Goal: Transaction & Acquisition: Purchase product/service

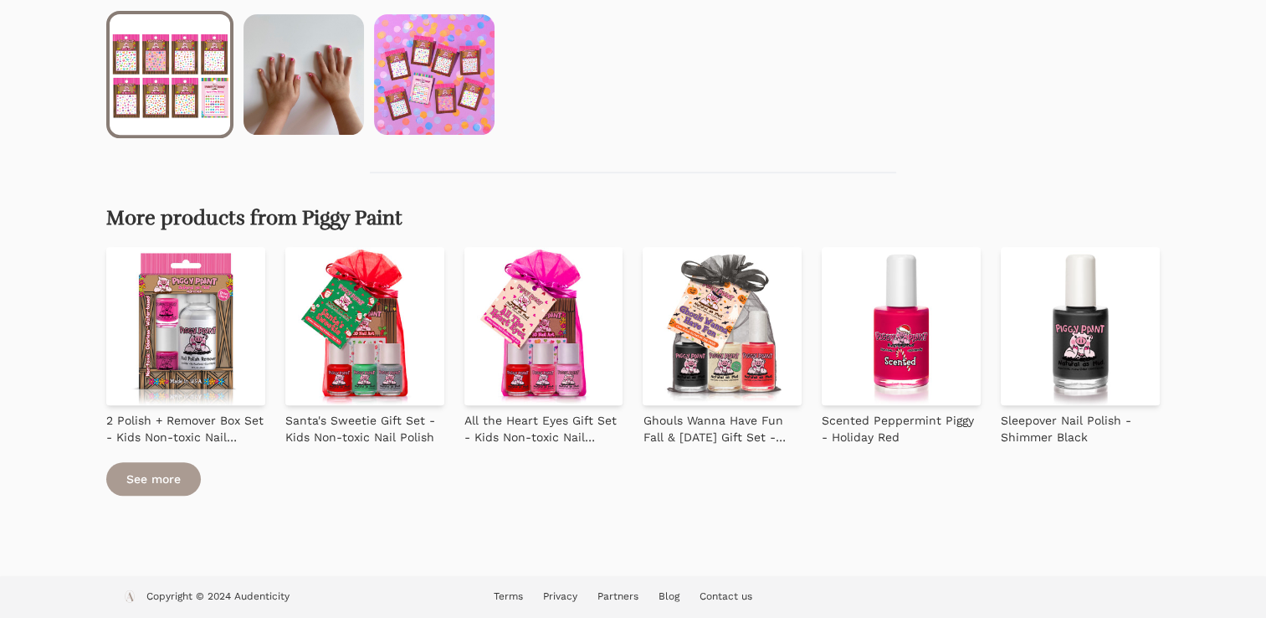
scroll to position [666, 0]
click at [178, 484] on link "See more" at bounding box center [153, 477] width 95 height 33
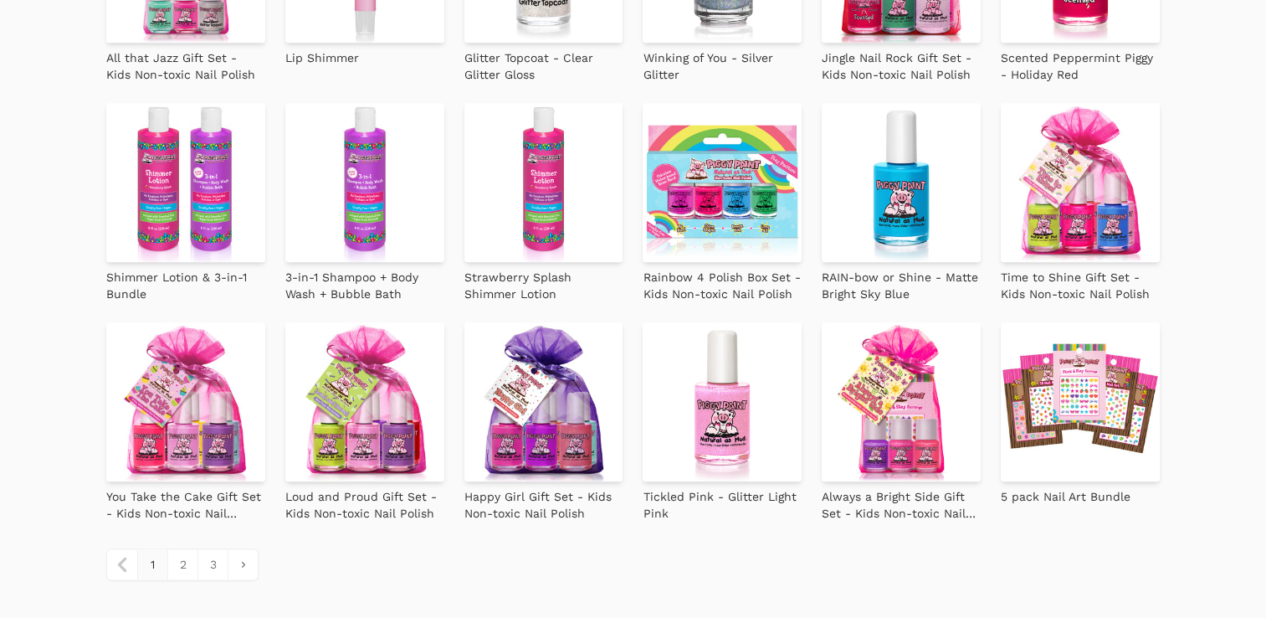
scroll to position [1875, 0]
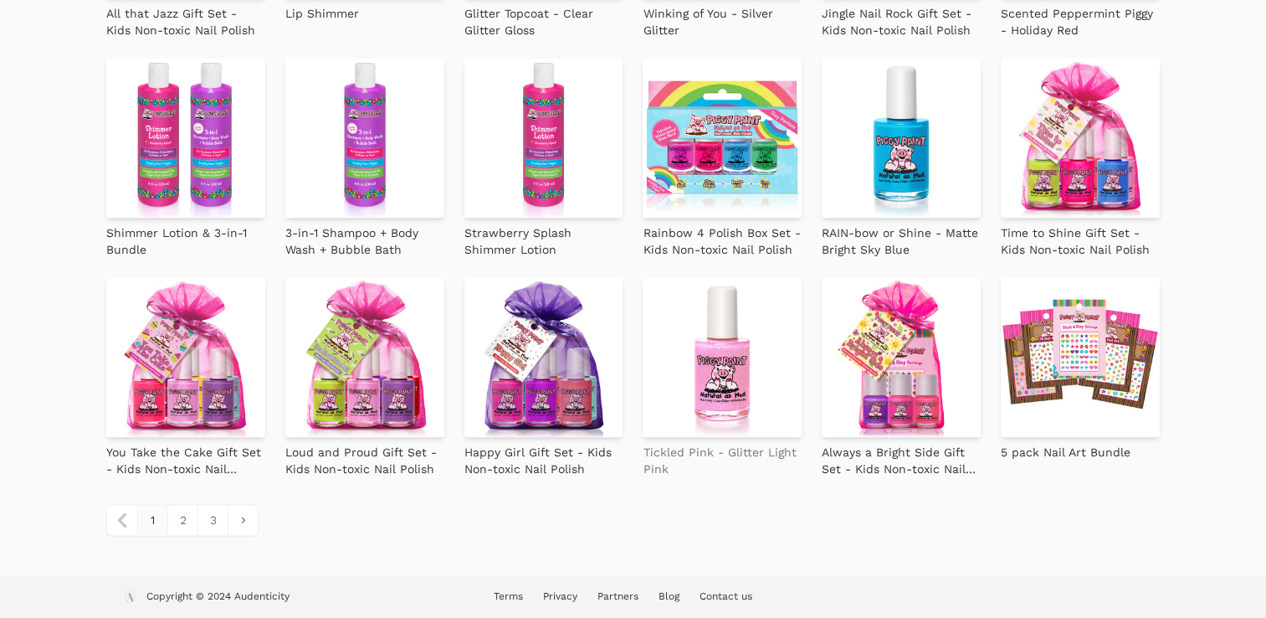
click at [736, 447] on p "Tickled Pink - Glitter Light Pink" at bounding box center [722, 459] width 159 height 33
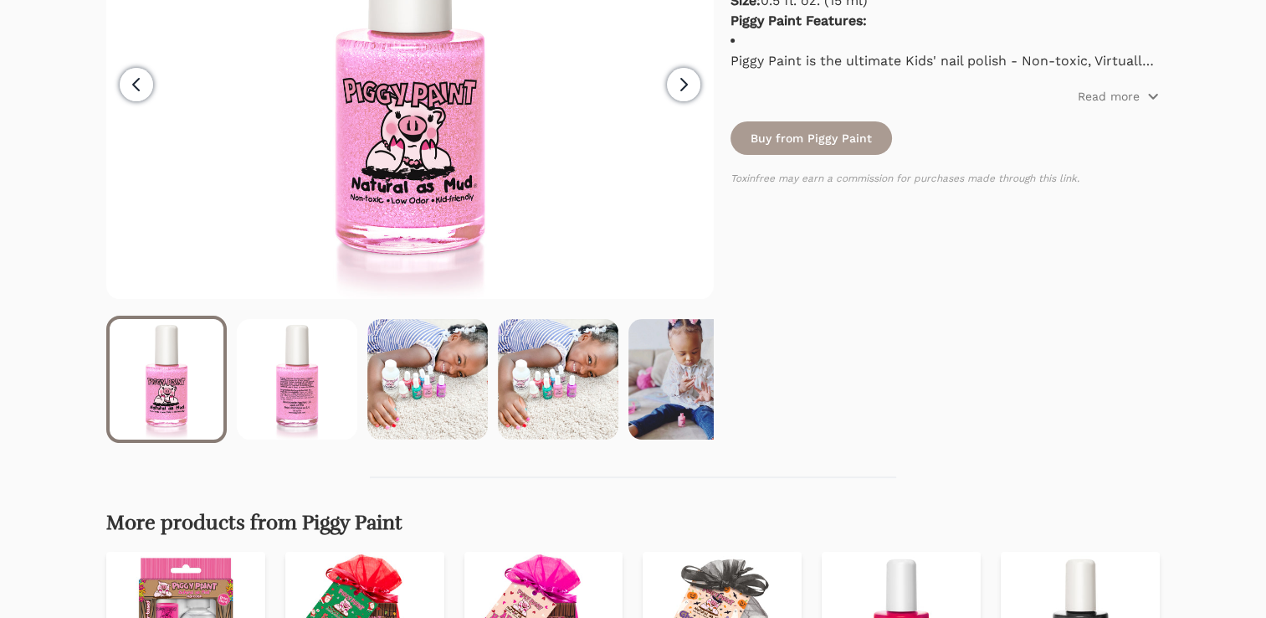
scroll to position [301, 0]
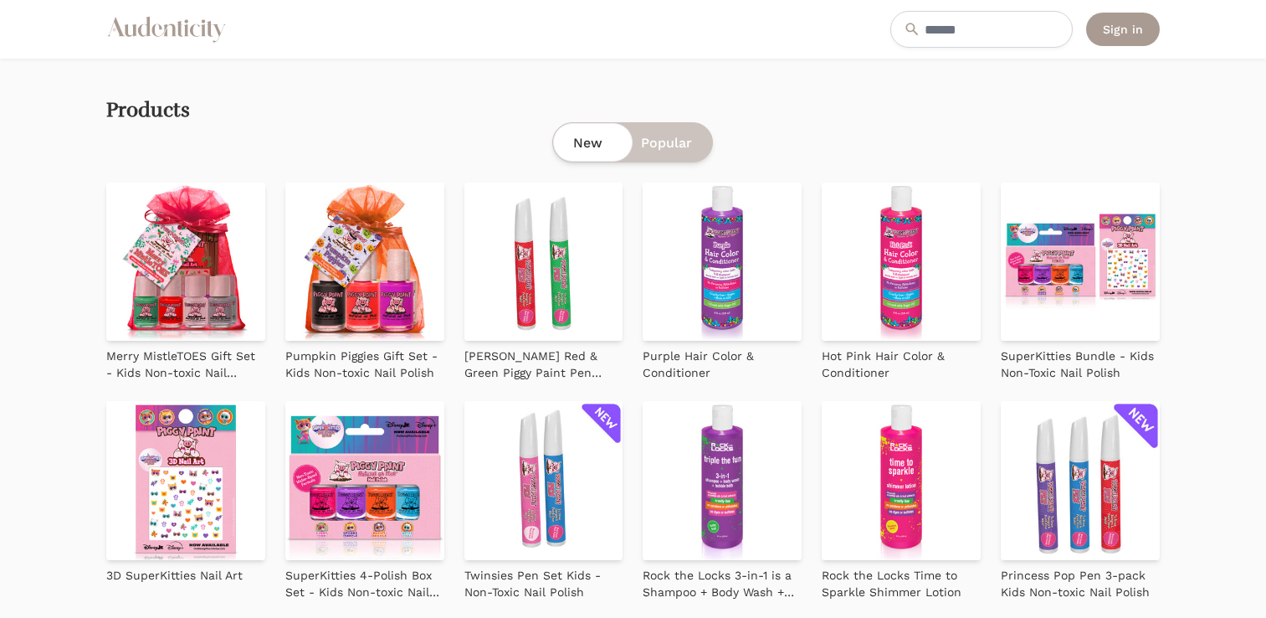
scroll to position [1875, 0]
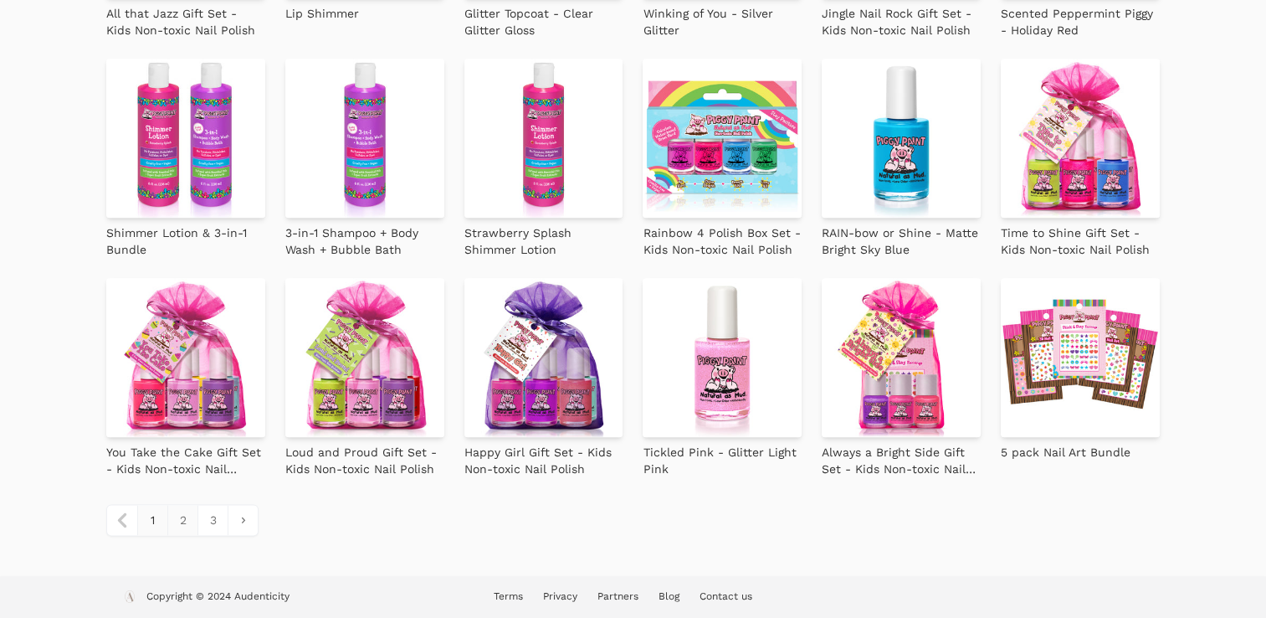
click at [177, 519] on link "2" at bounding box center [182, 520] width 30 height 30
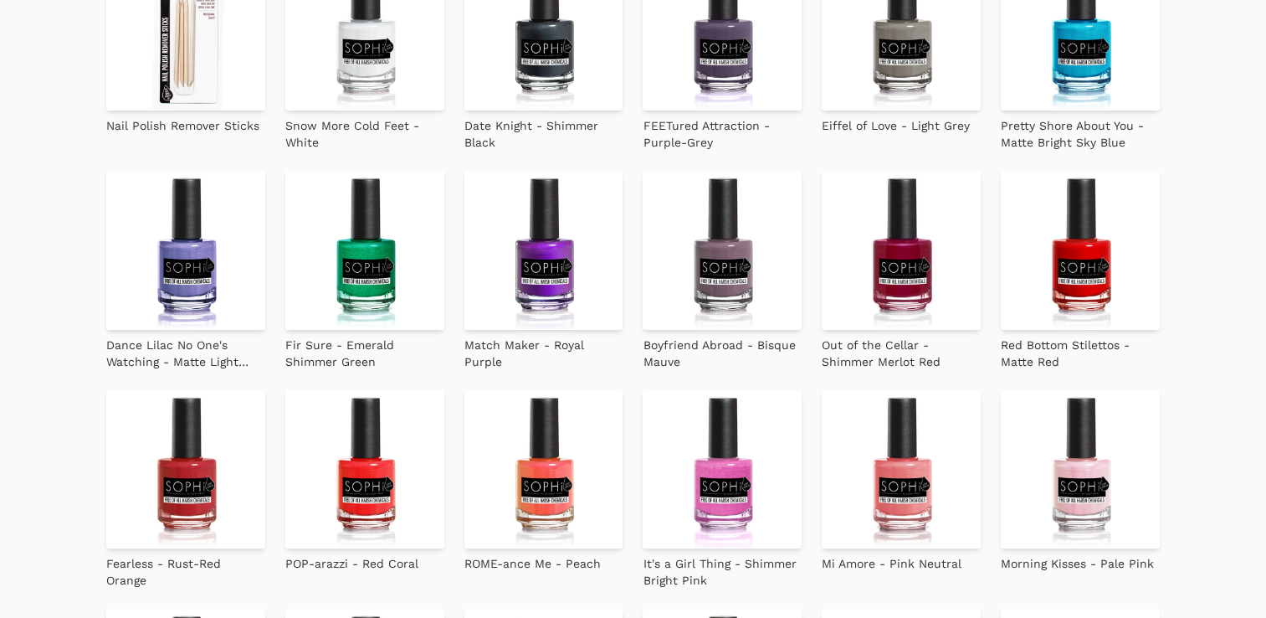
scroll to position [536, 0]
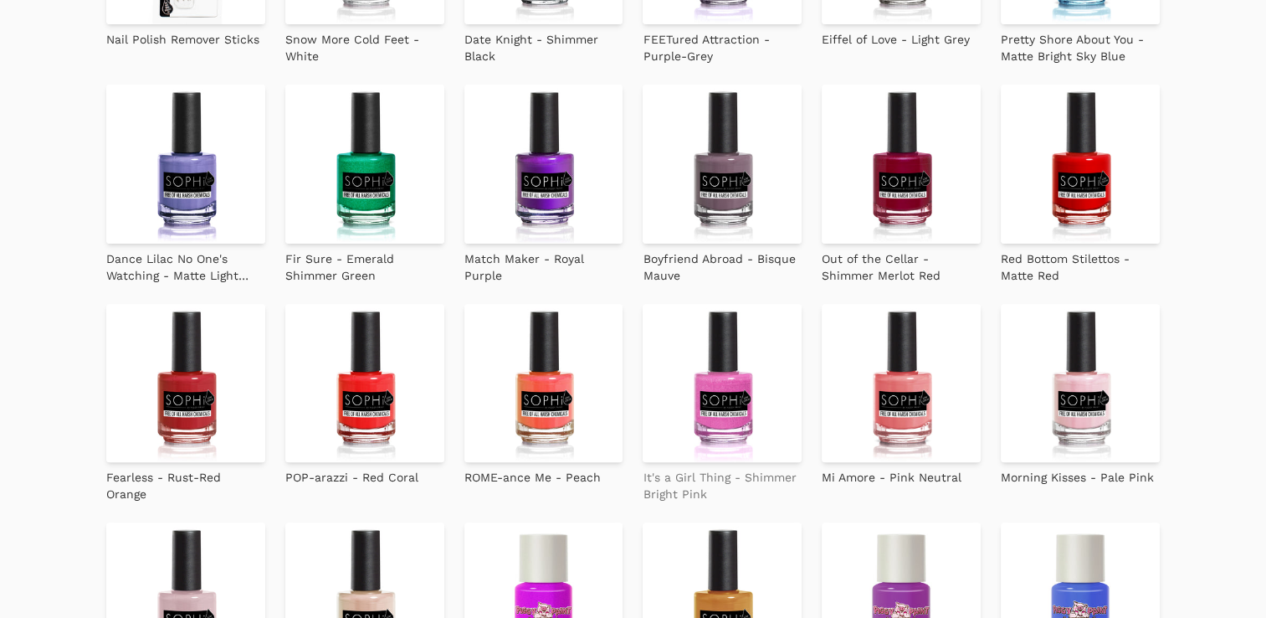
click at [657, 477] on p "It's a Girl Thing - Shimmer Bright Pink" at bounding box center [722, 485] width 159 height 33
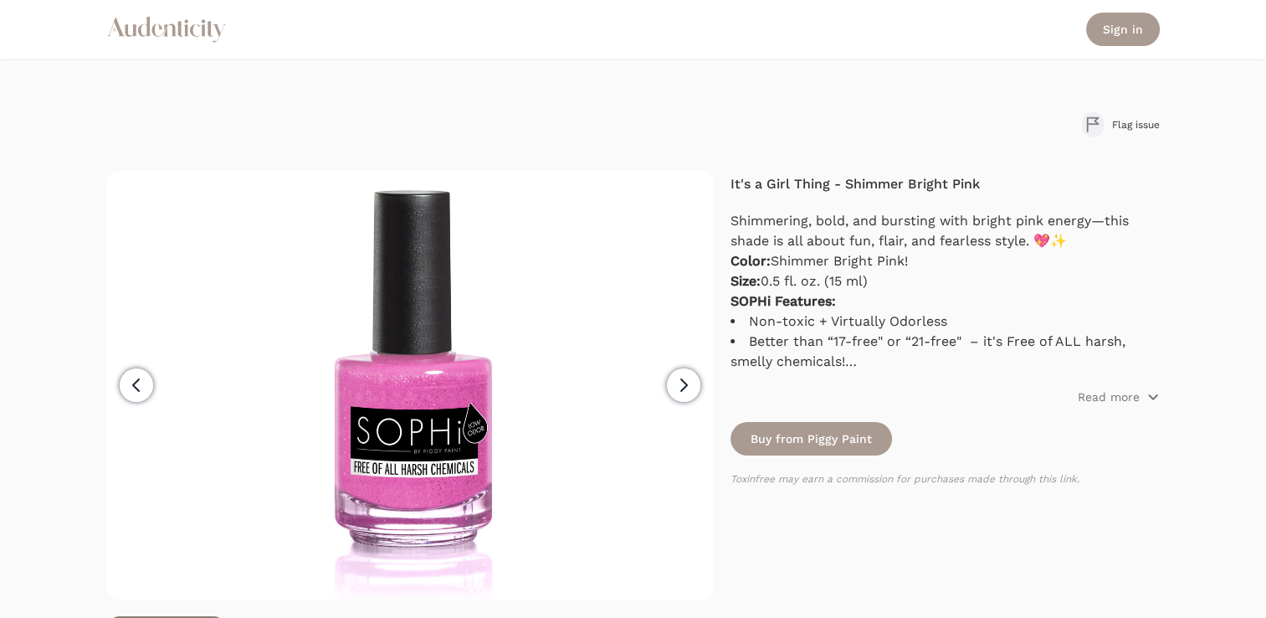
click at [686, 390] on icon "button" at bounding box center [684, 385] width 20 height 20
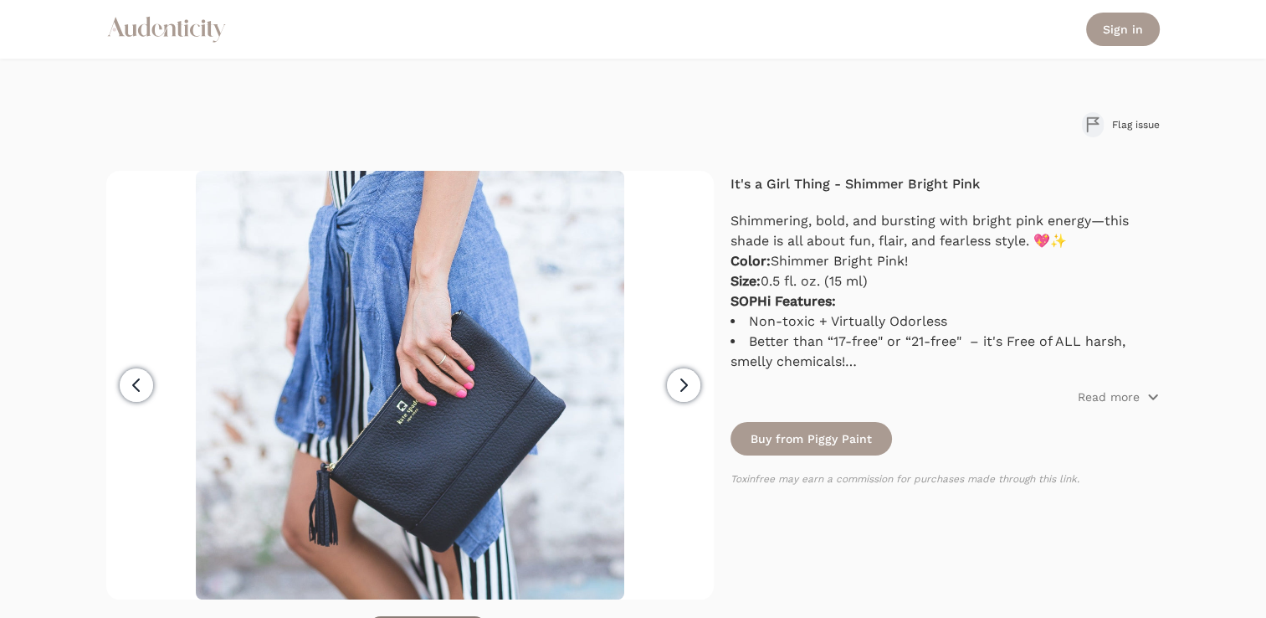
click at [686, 390] on icon "button" at bounding box center [684, 385] width 20 height 20
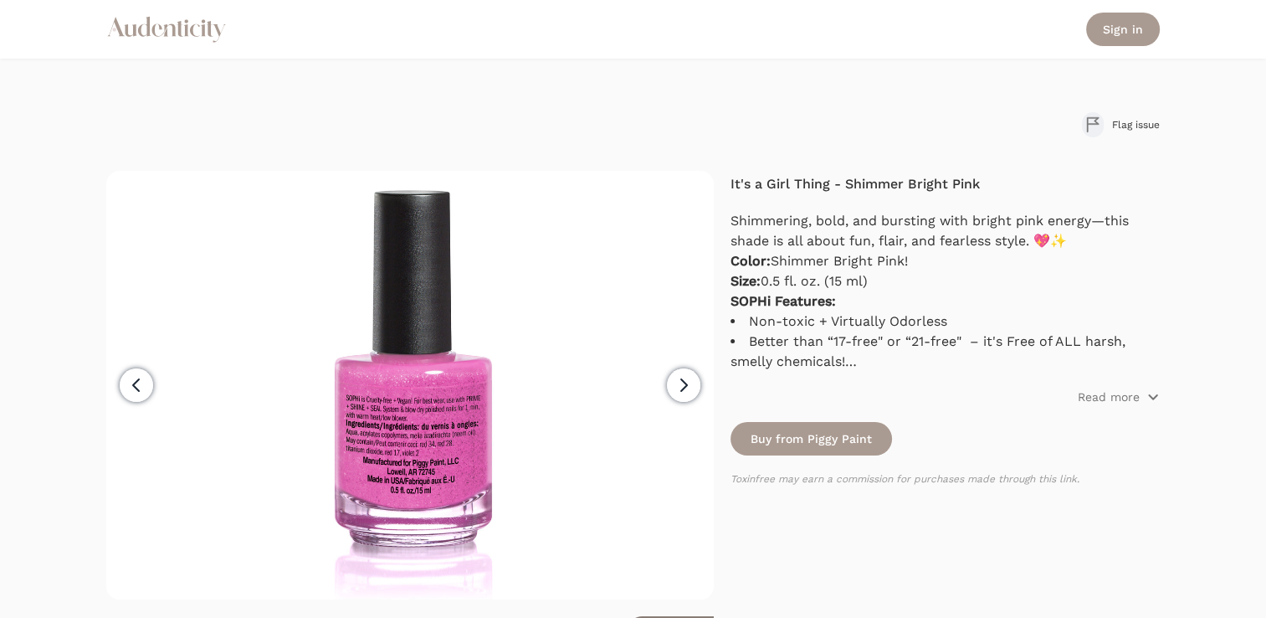
scroll to position [0, 131]
click at [686, 390] on icon "button" at bounding box center [684, 385] width 20 height 20
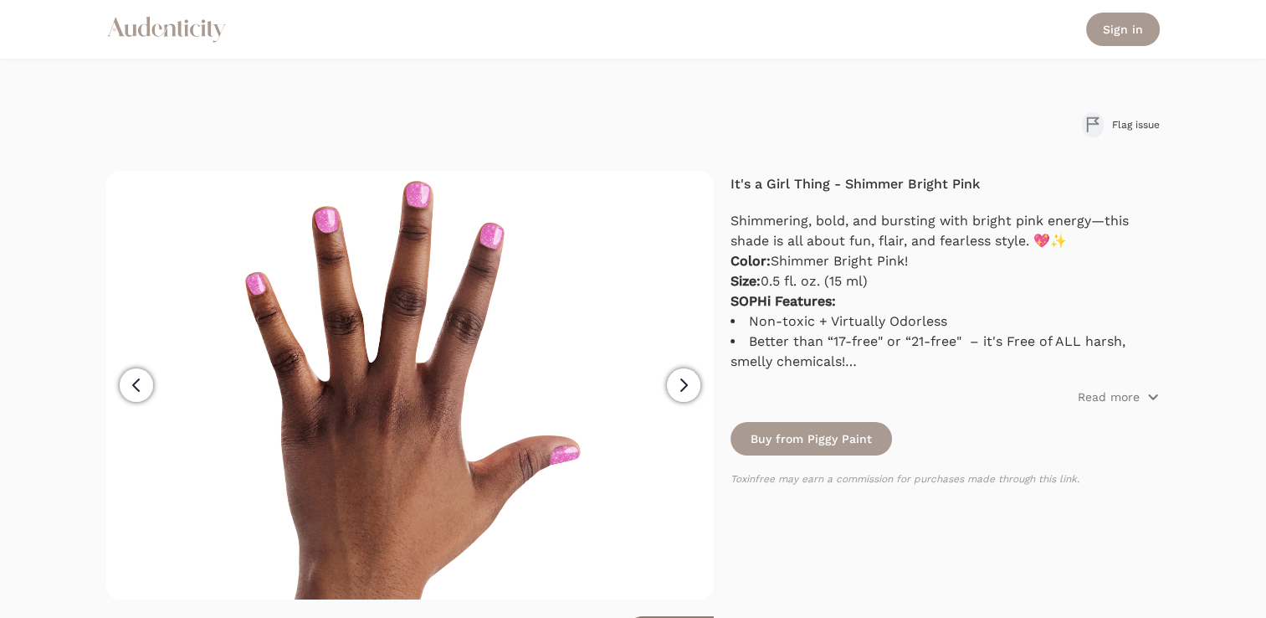
scroll to position [0, 261]
click at [1123, 396] on p "Read more" at bounding box center [1109, 396] width 62 height 17
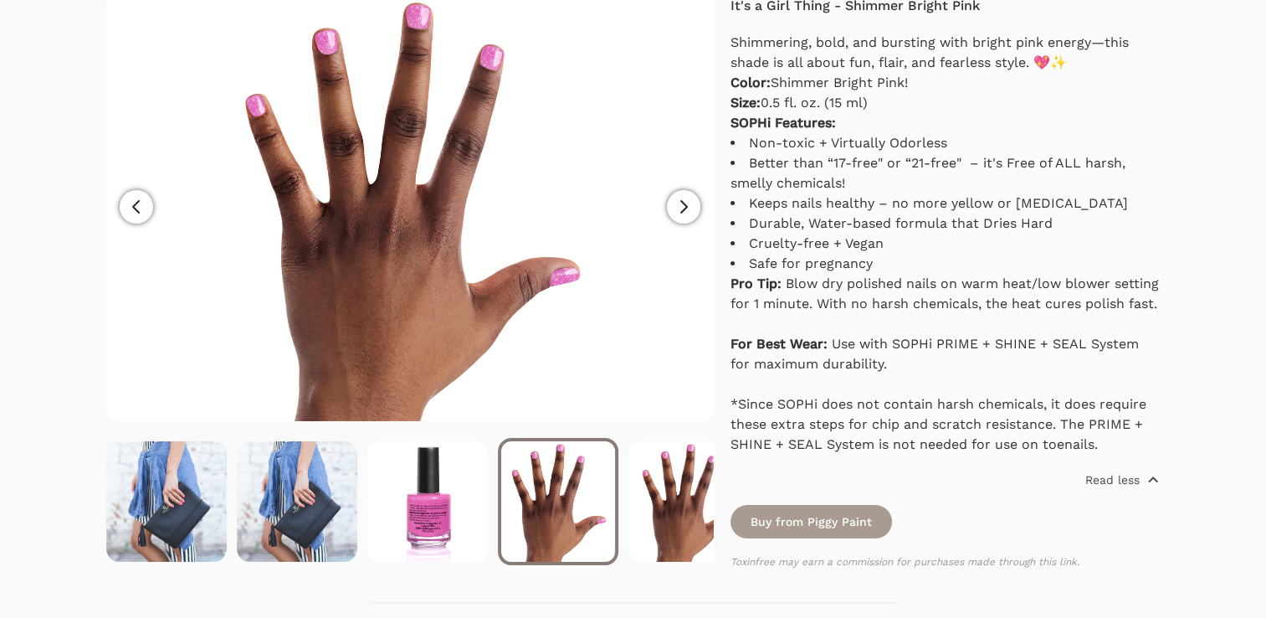
scroll to position [368, 0]
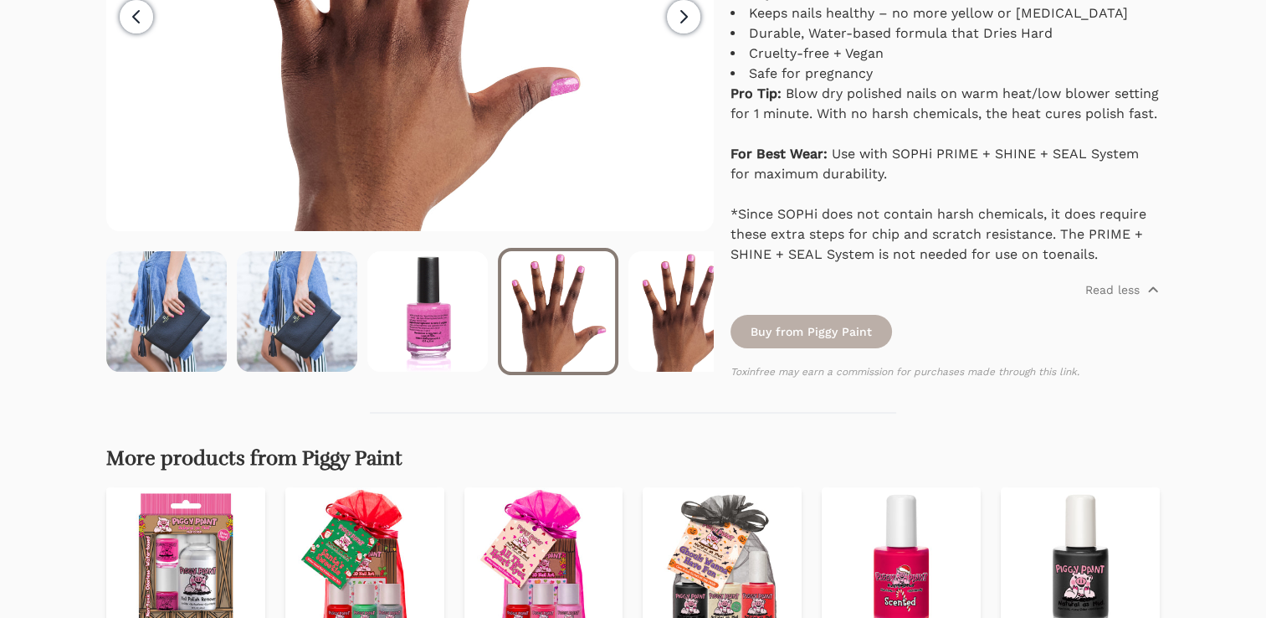
click at [853, 348] on link "Buy from Piggy Paint" at bounding box center [810, 331] width 161 height 33
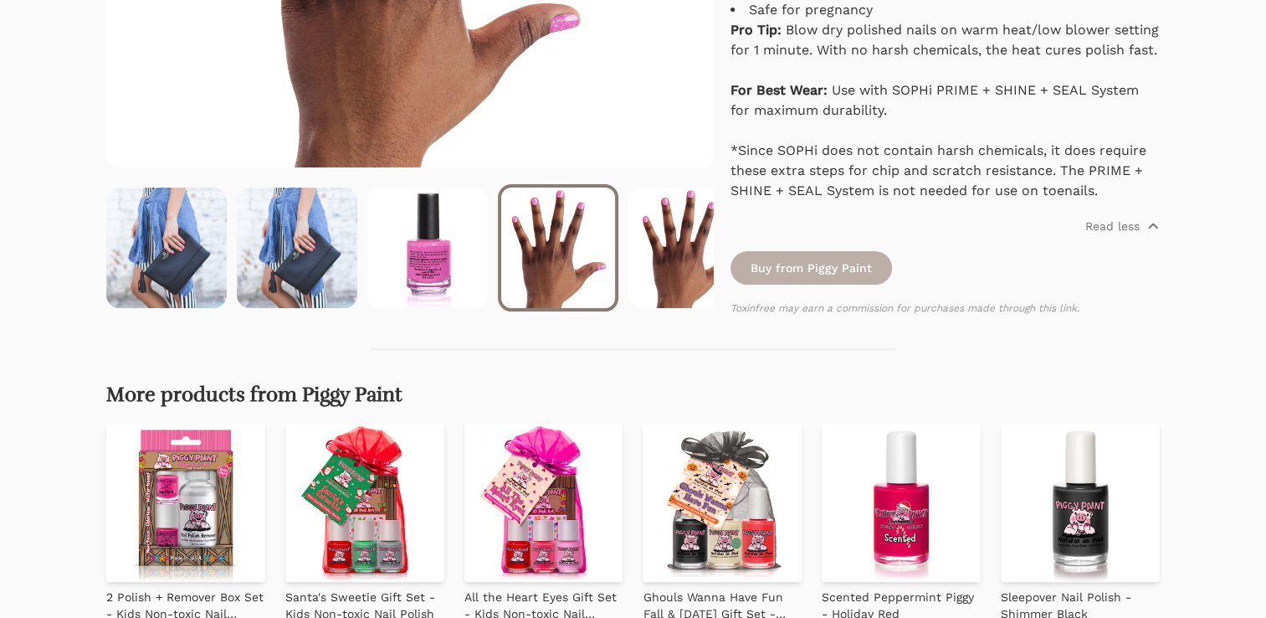
scroll to position [435, 0]
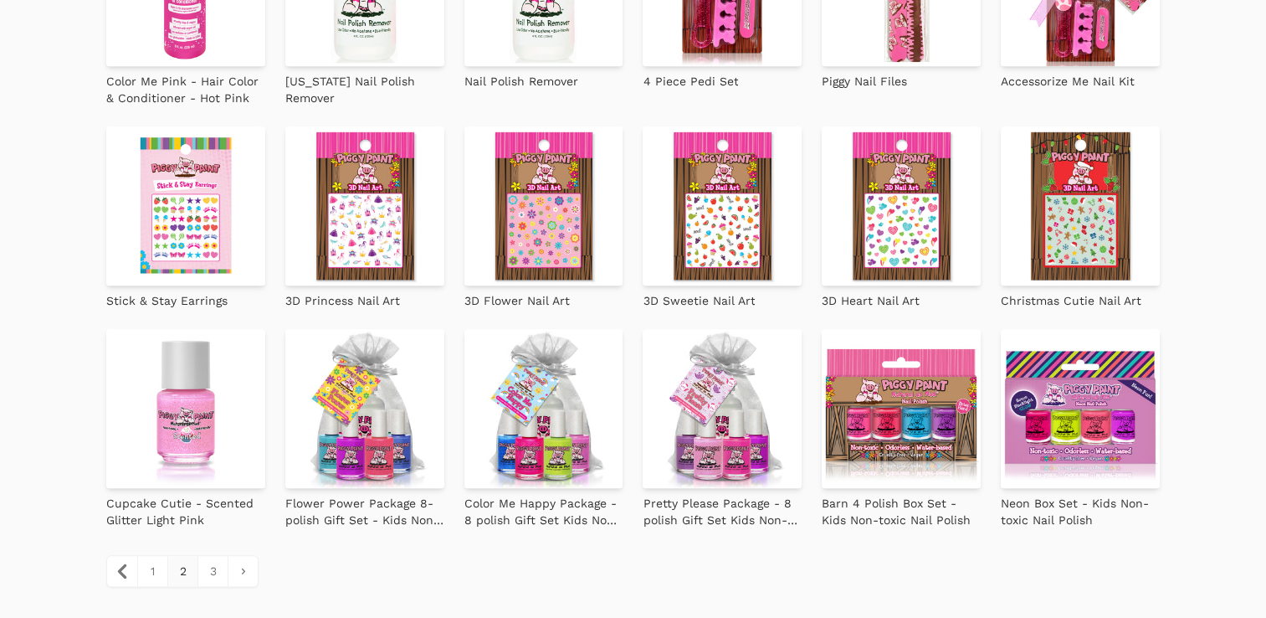
scroll to position [1841, 0]
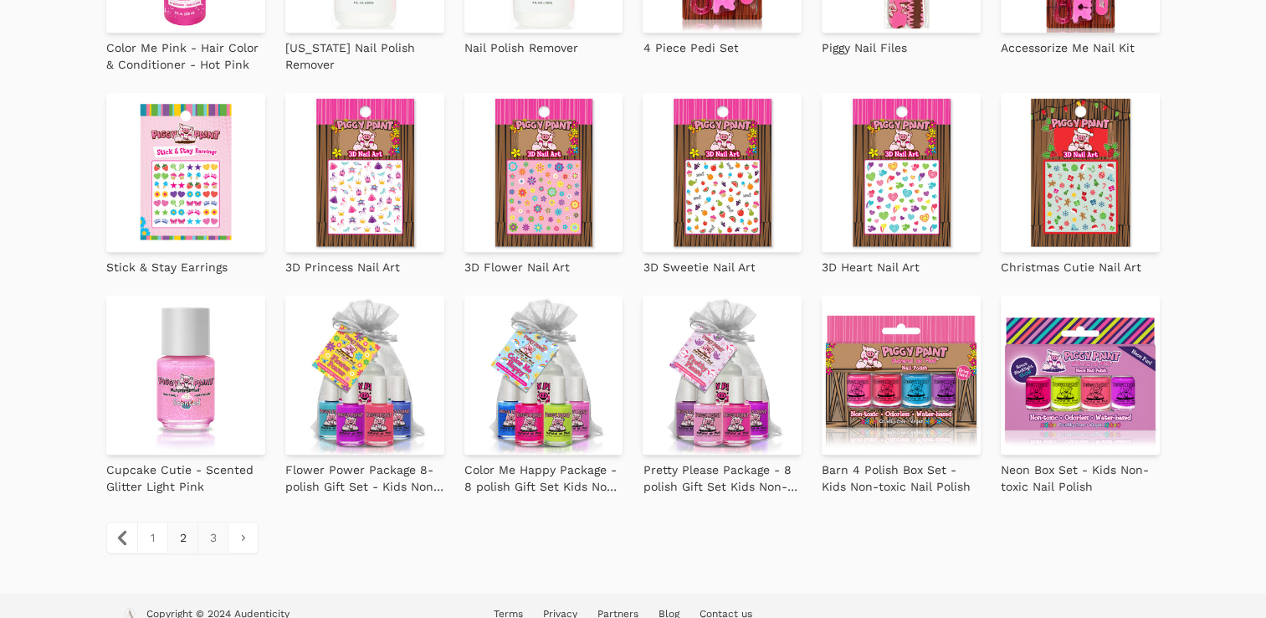
click at [204, 547] on link "3" at bounding box center [212, 537] width 30 height 30
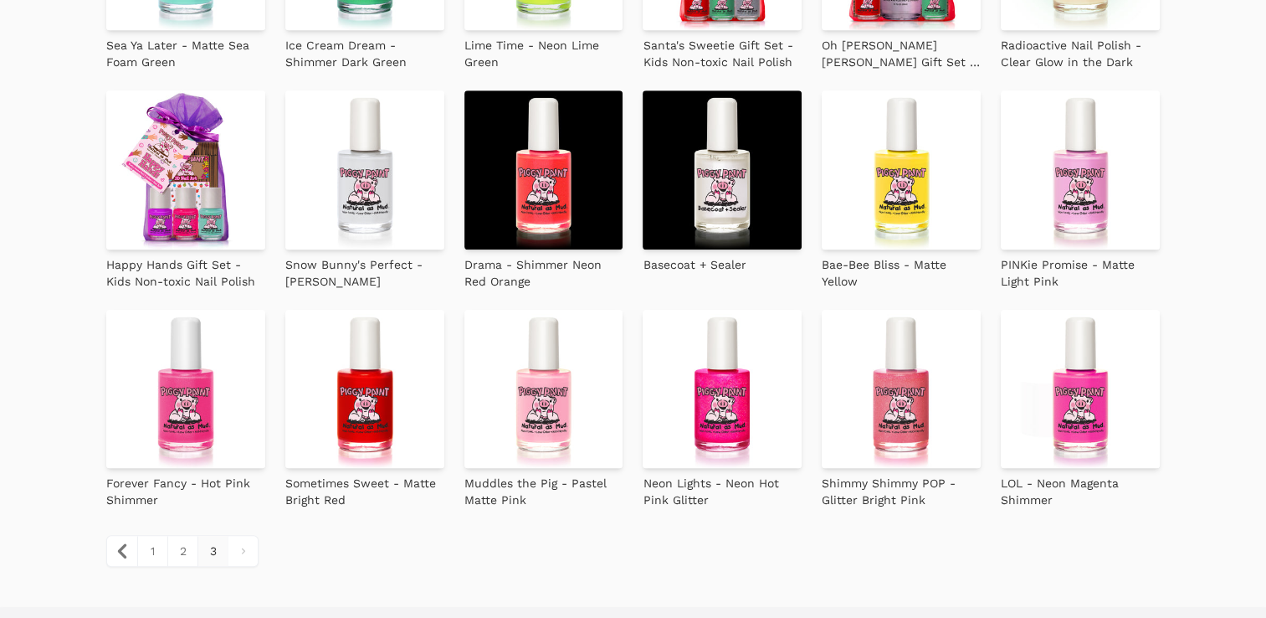
scroll to position [1205, 0]
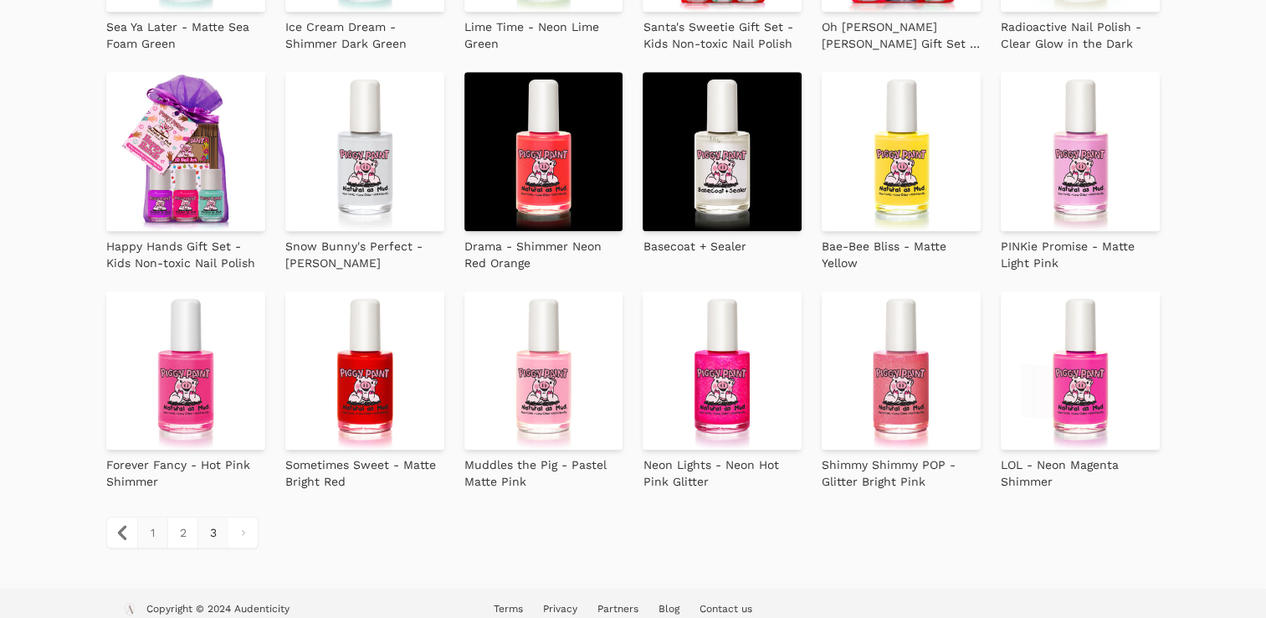
click at [157, 536] on link "1" at bounding box center [152, 532] width 30 height 30
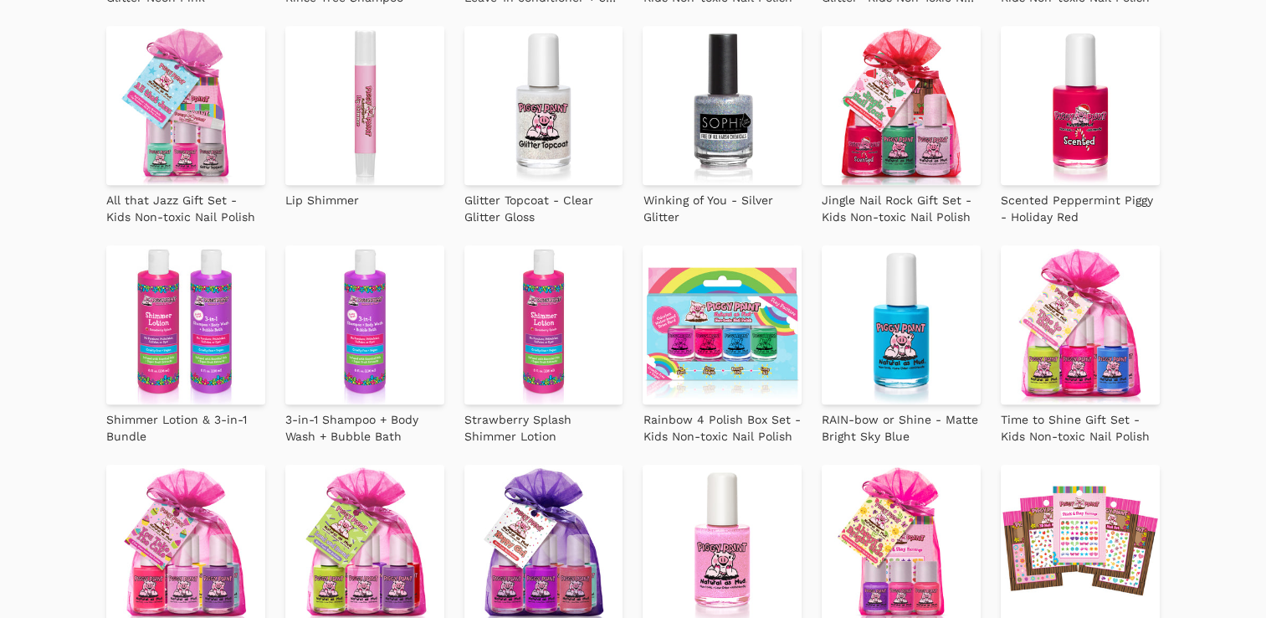
scroll to position [1875, 0]
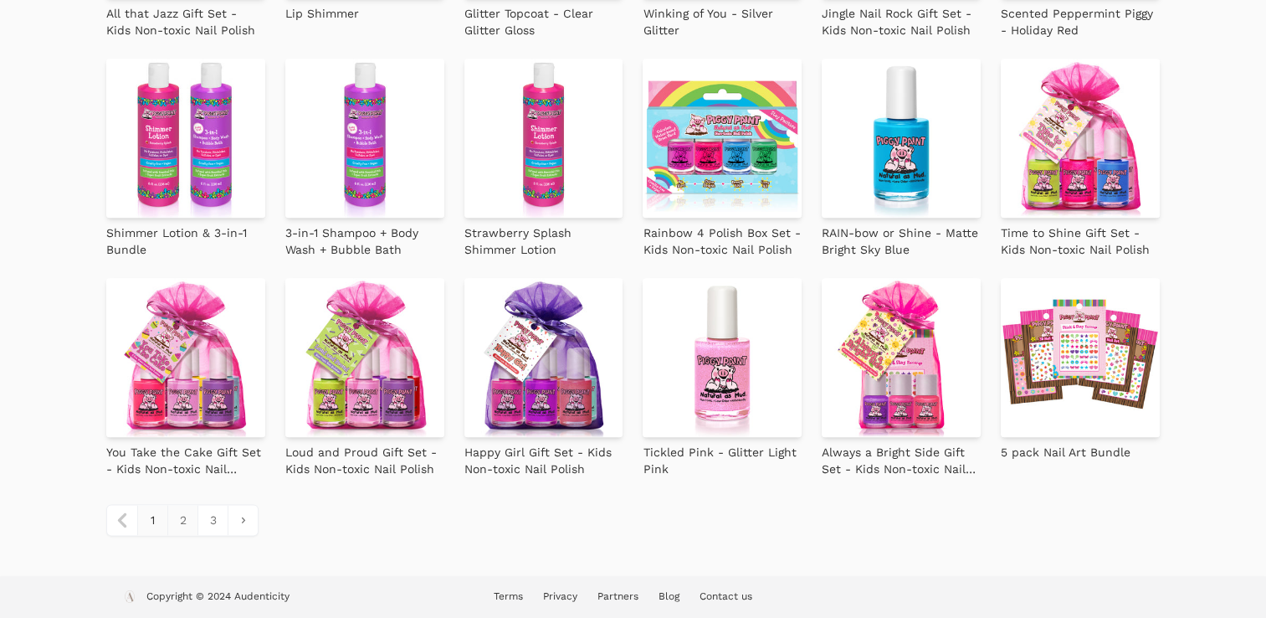
click at [183, 520] on link "2" at bounding box center [182, 520] width 30 height 30
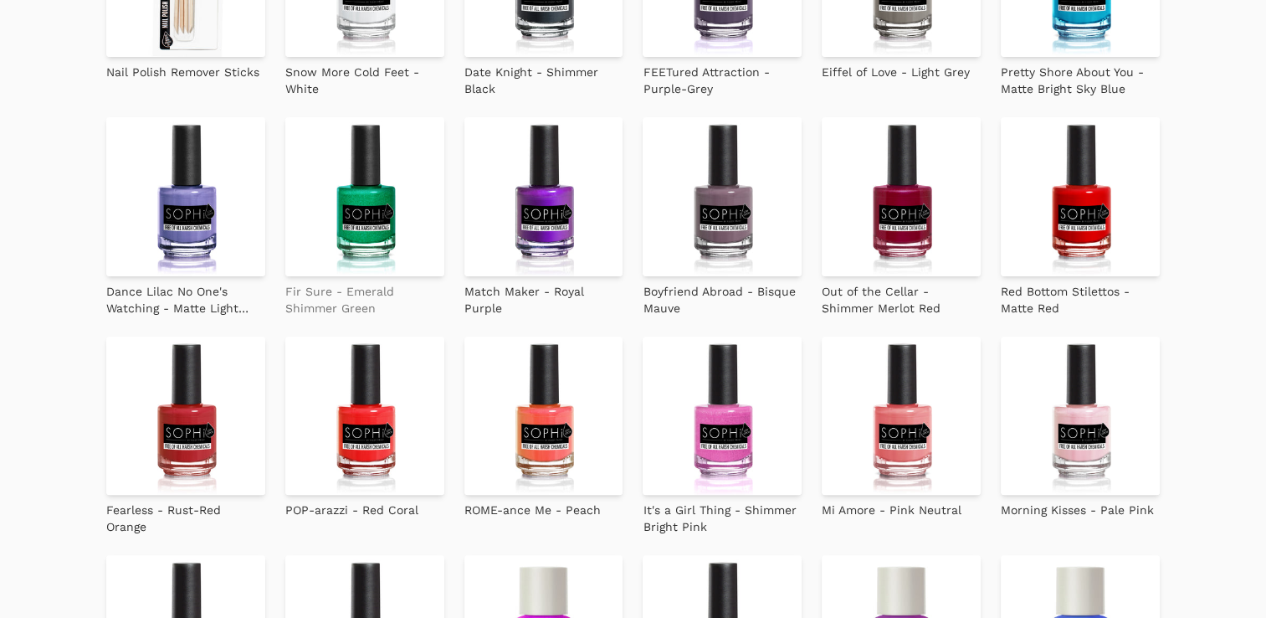
scroll to position [502, 0]
click at [377, 305] on p "Fir Sure - Emerald Shimmer Green" at bounding box center [364, 300] width 159 height 33
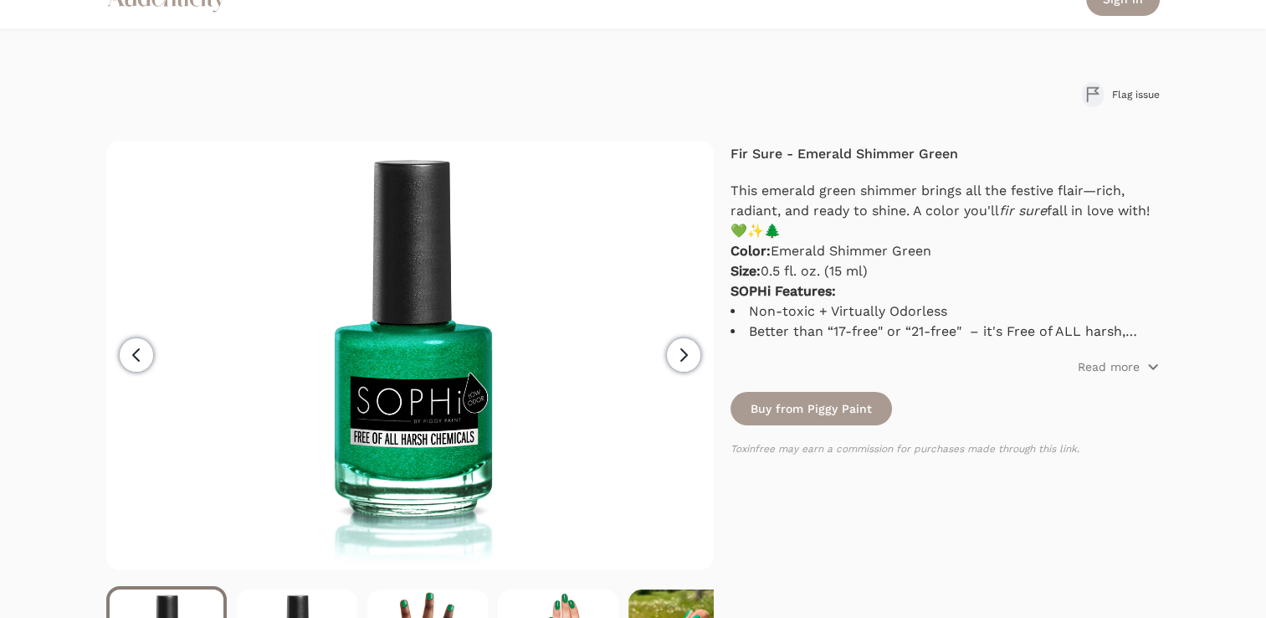
scroll to position [33, 0]
